Goal: Information Seeking & Learning: Learn about a topic

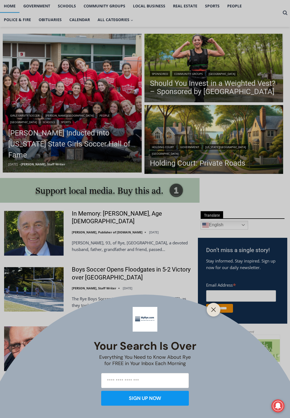
scroll to position [137, 0]
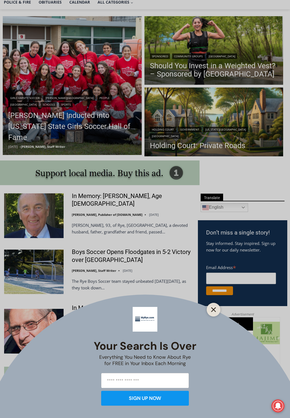
click at [213, 309] on icon "Close" at bounding box center [213, 309] width 5 height 5
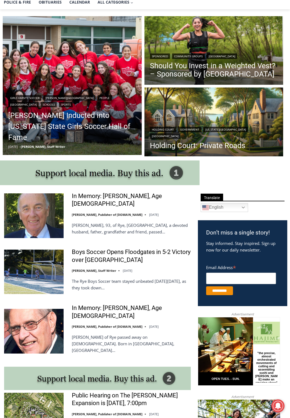
scroll to position [247, 0]
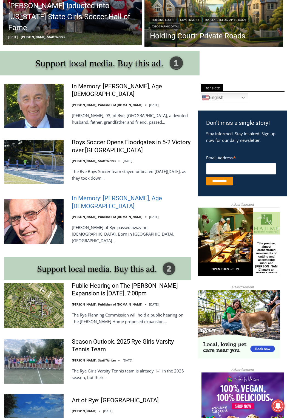
click at [134, 200] on link "In Memory: [PERSON_NAME], Age [DEMOGRAPHIC_DATA]" at bounding box center [131, 202] width 119 height 16
